Goal: Transaction & Acquisition: Purchase product/service

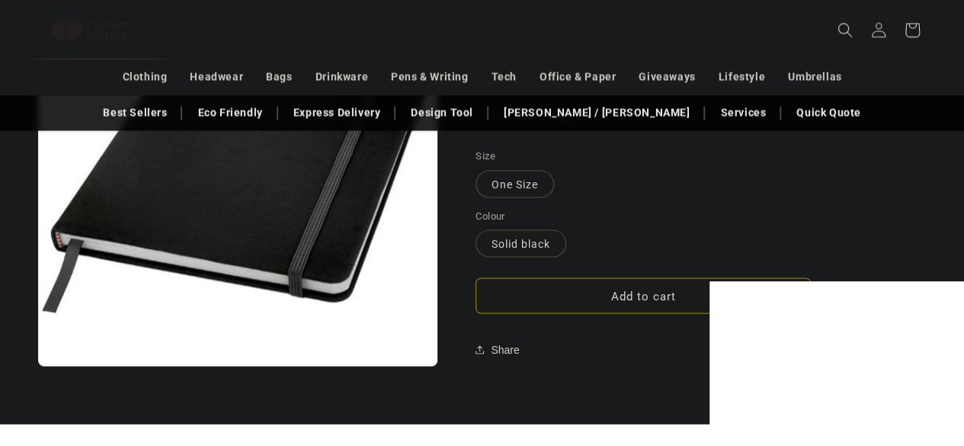
scroll to position [1337, 0]
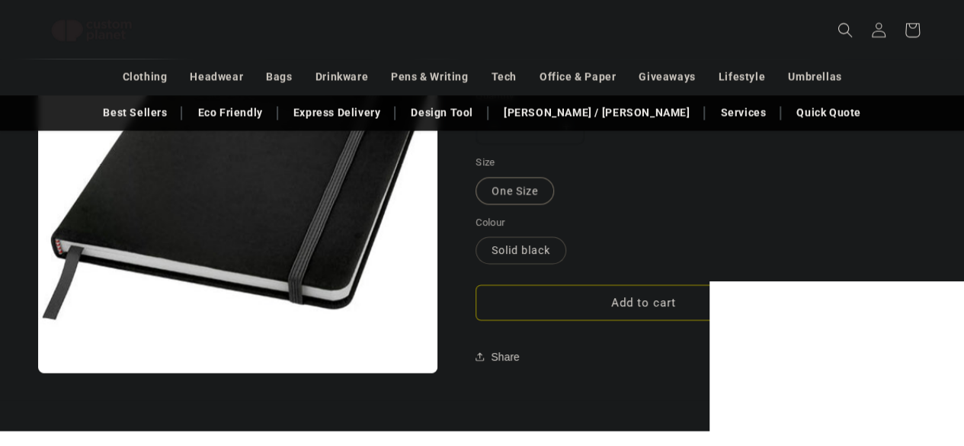
click at [500, 194] on label "One Size Variant sold out or unavailable" at bounding box center [515, 190] width 78 height 27
click at [640, 314] on button "Add to cart" at bounding box center [643, 302] width 335 height 36
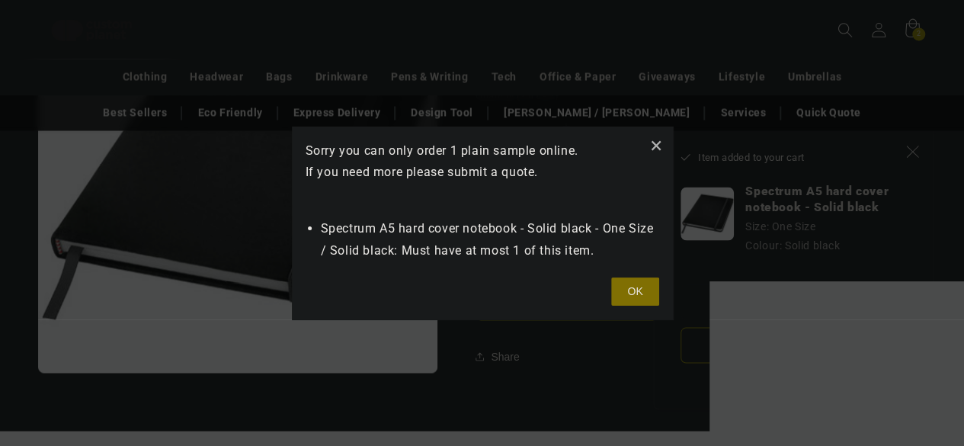
click at [642, 296] on button at bounding box center [634, 291] width 47 height 29
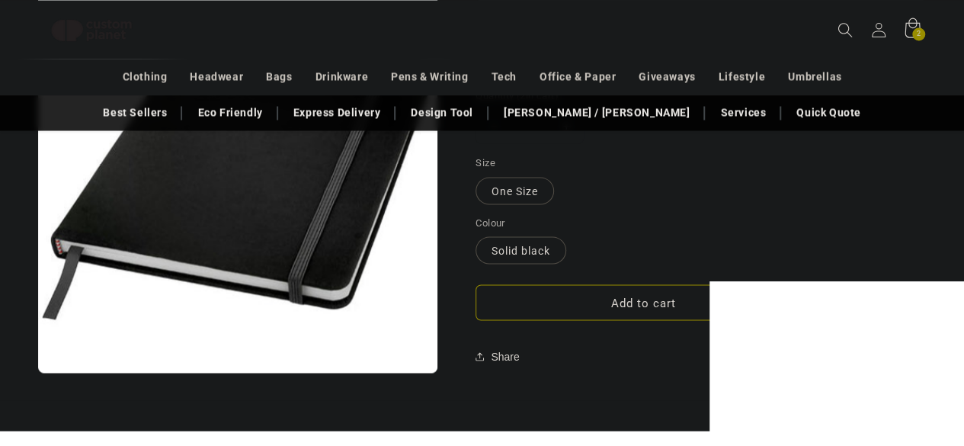
click at [896, 28] on icon at bounding box center [912, 29] width 36 height 36
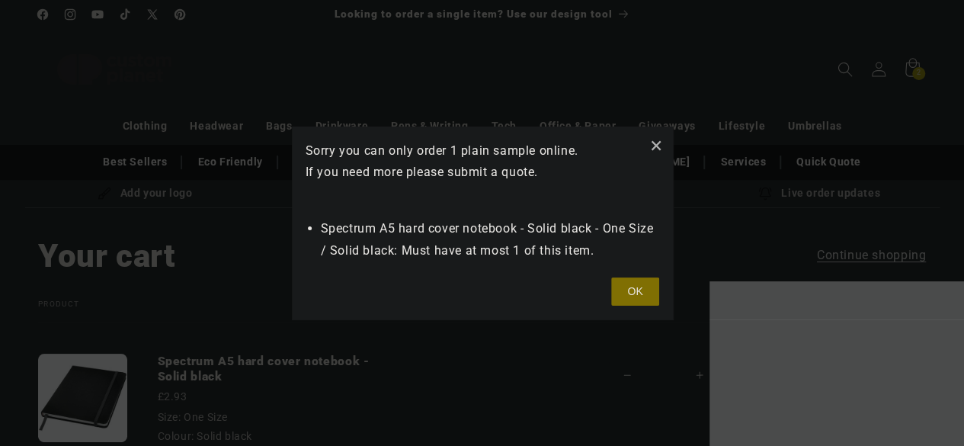
click at [634, 290] on button at bounding box center [634, 291] width 47 height 29
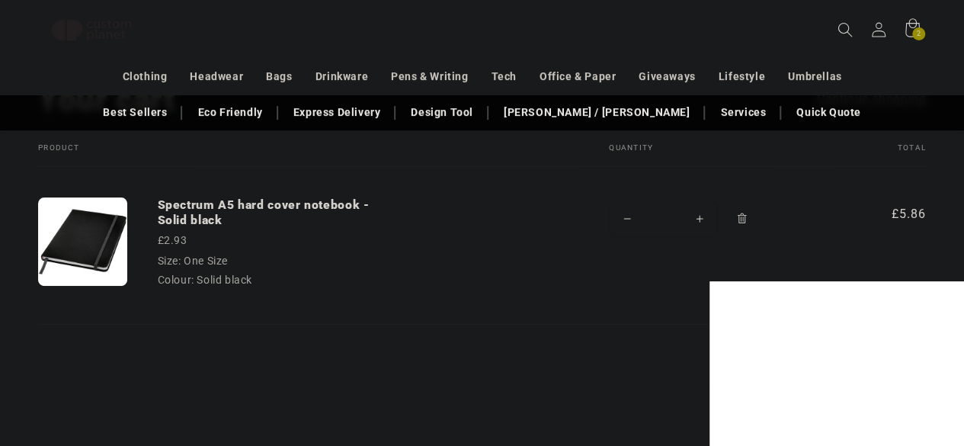
scroll to position [131, 0]
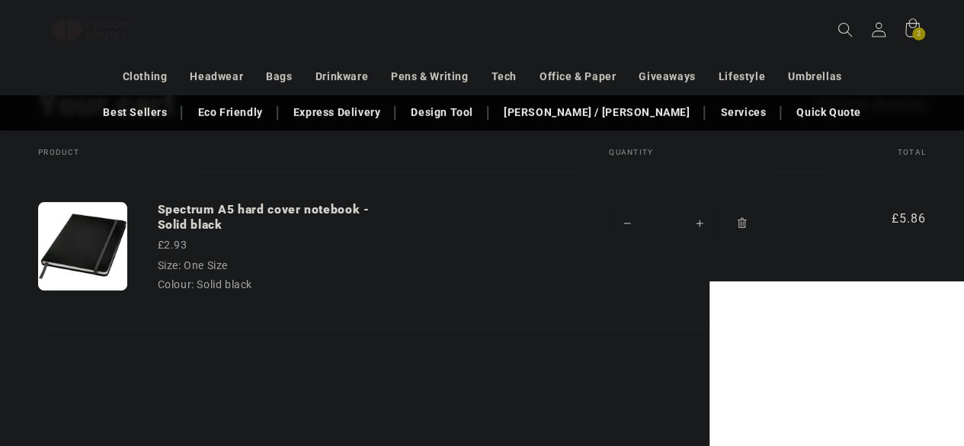
click at [260, 279] on div "Colour: Solid black" at bounding box center [272, 285] width 229 height 16
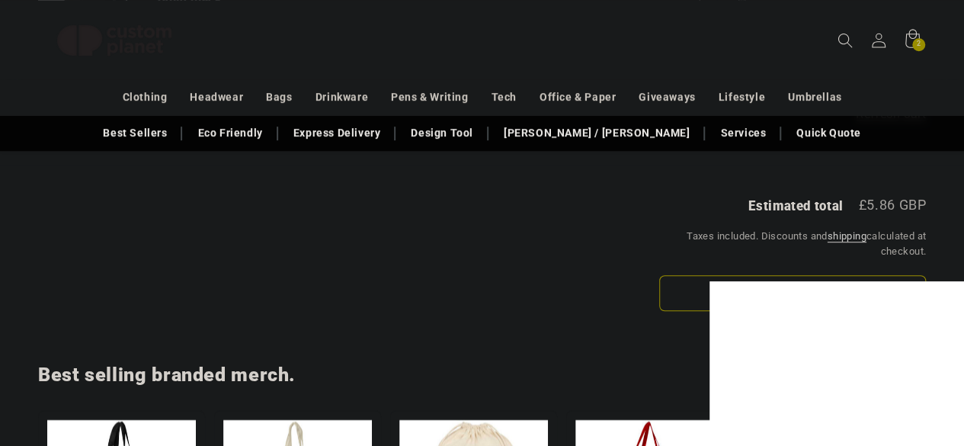
scroll to position [0, 0]
